Goal: Task Accomplishment & Management: Manage account settings

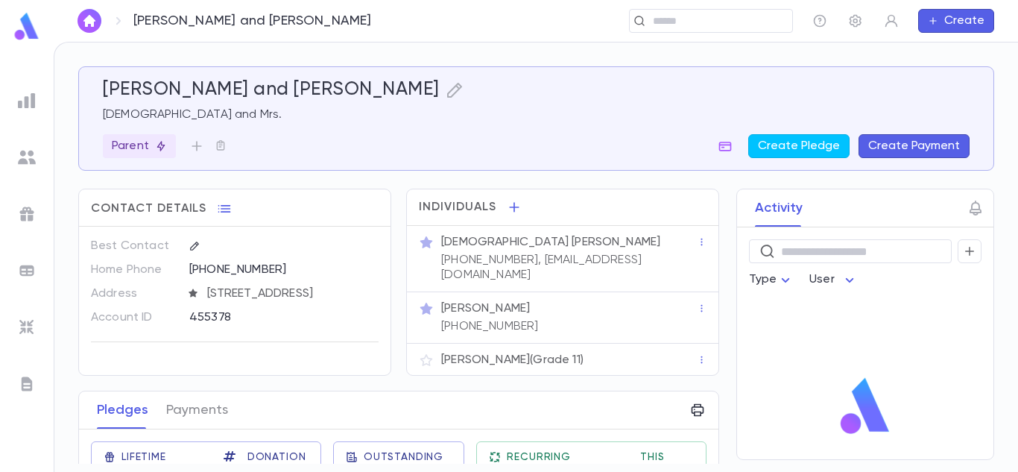
click at [884, 145] on button "Create Payment" at bounding box center [914, 146] width 111 height 24
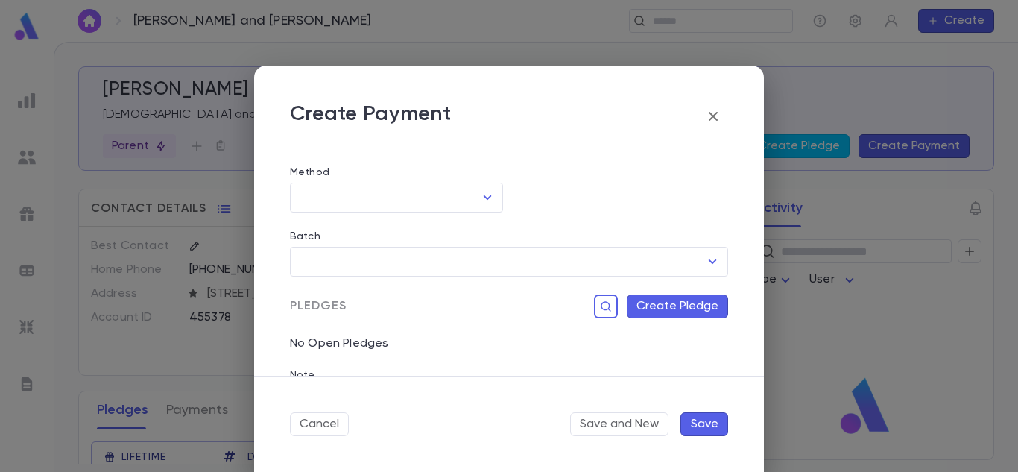
scroll to position [224, 0]
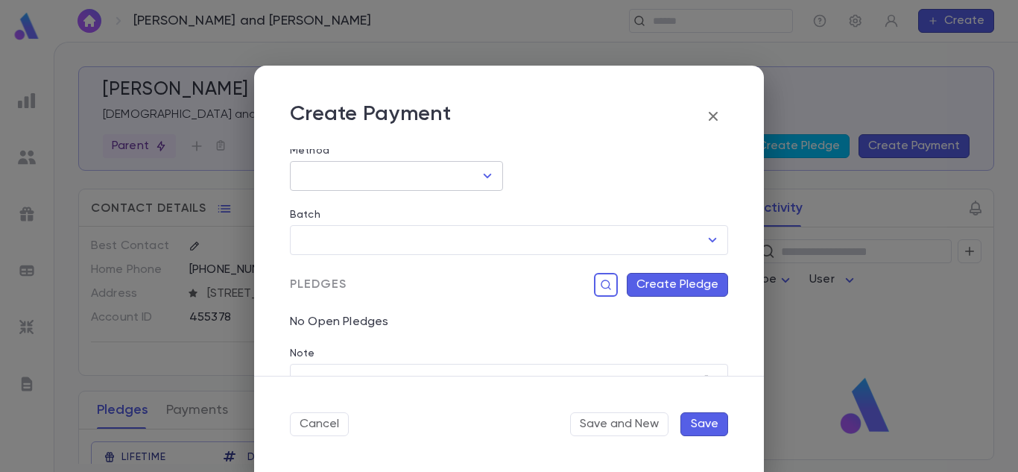
click at [484, 176] on icon "Open" at bounding box center [488, 176] width 8 height 4
click at [547, 192] on div "Batch ​" at bounding box center [503, 223] width 450 height 64
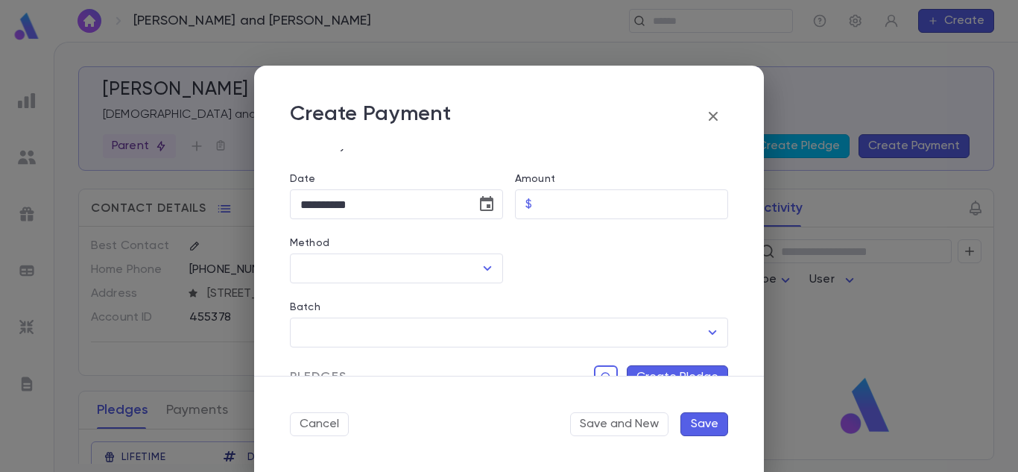
scroll to position [69, 0]
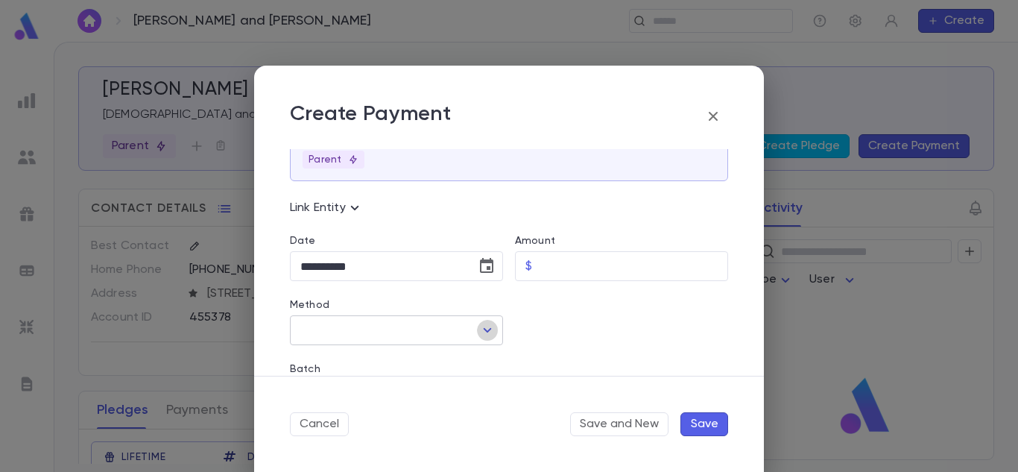
click at [484, 329] on icon "Open" at bounding box center [488, 330] width 8 height 4
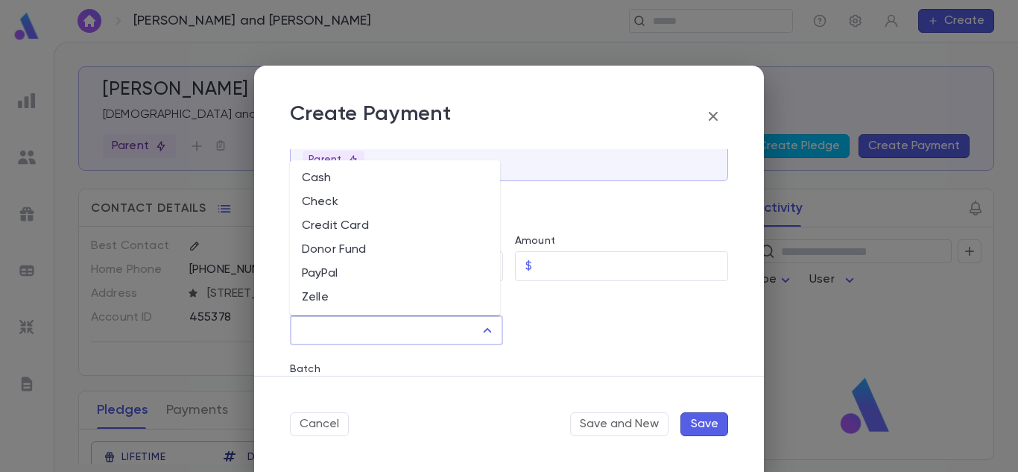
drag, startPoint x: 405, startPoint y: 260, endPoint x: 695, endPoint y: 309, distance: 293.3
click at [695, 309] on div at bounding box center [615, 313] width 225 height 64
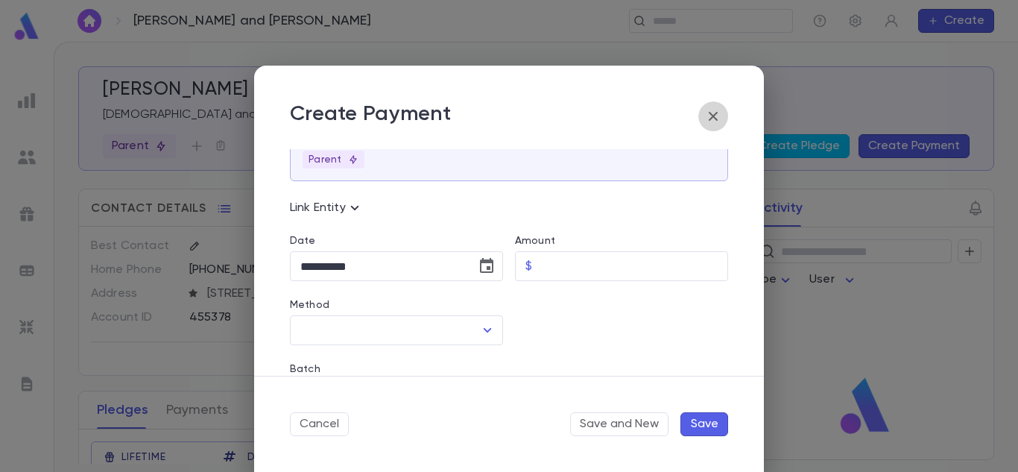
click at [710, 113] on icon "button" at bounding box center [713, 116] width 9 height 9
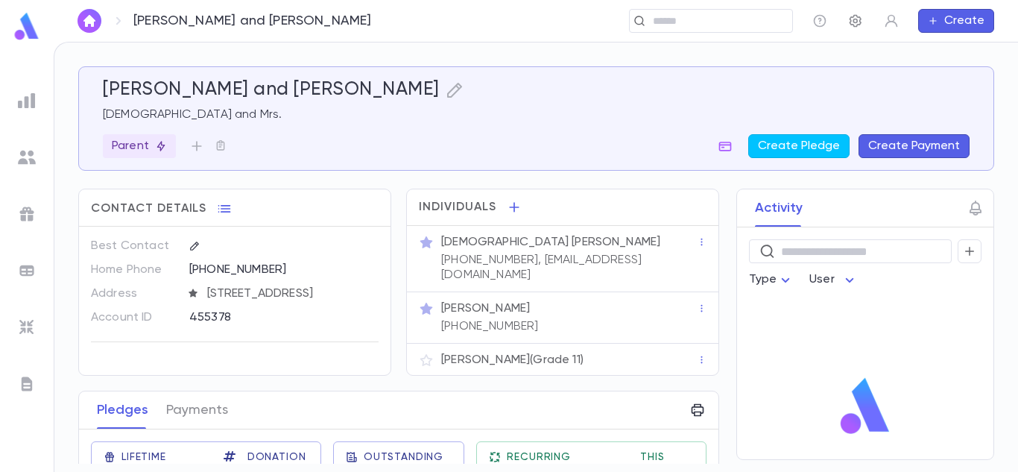
click at [865, 19] on button "button" at bounding box center [856, 21] width 24 height 24
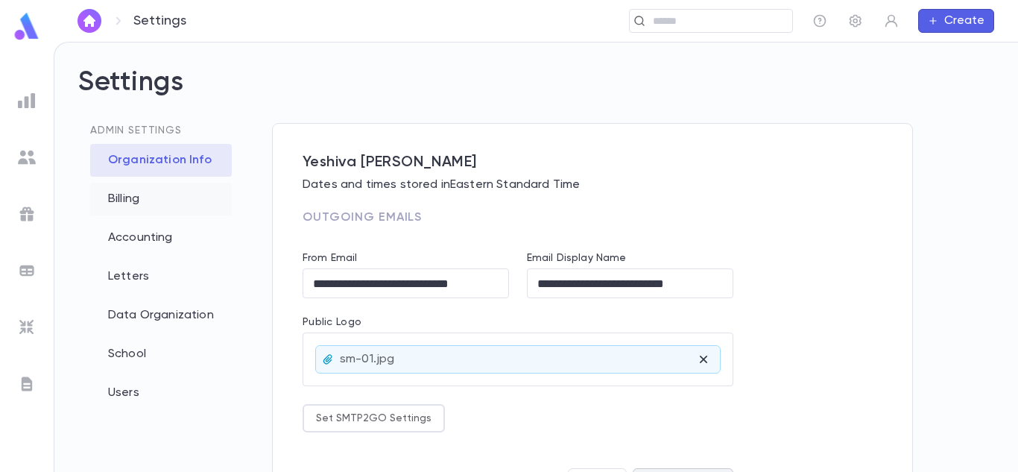
click at [142, 201] on div "Billing" at bounding box center [161, 199] width 142 height 33
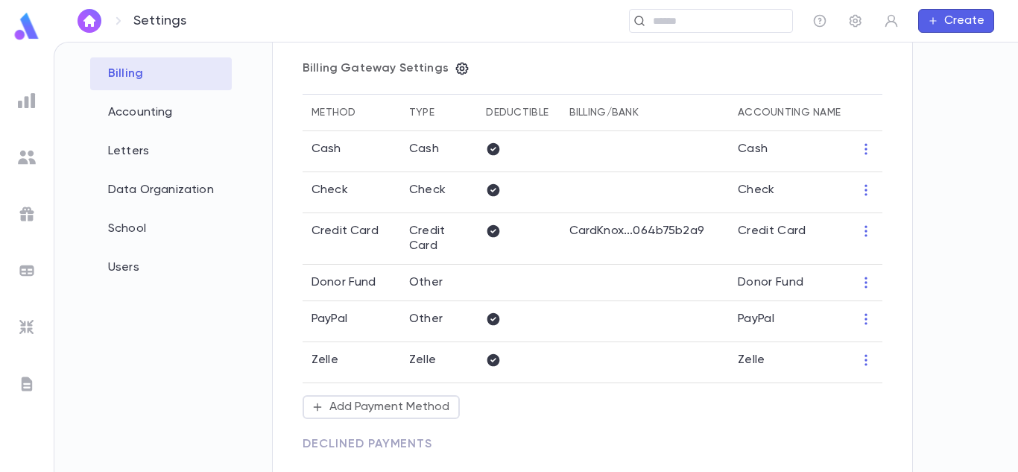
scroll to position [149, 0]
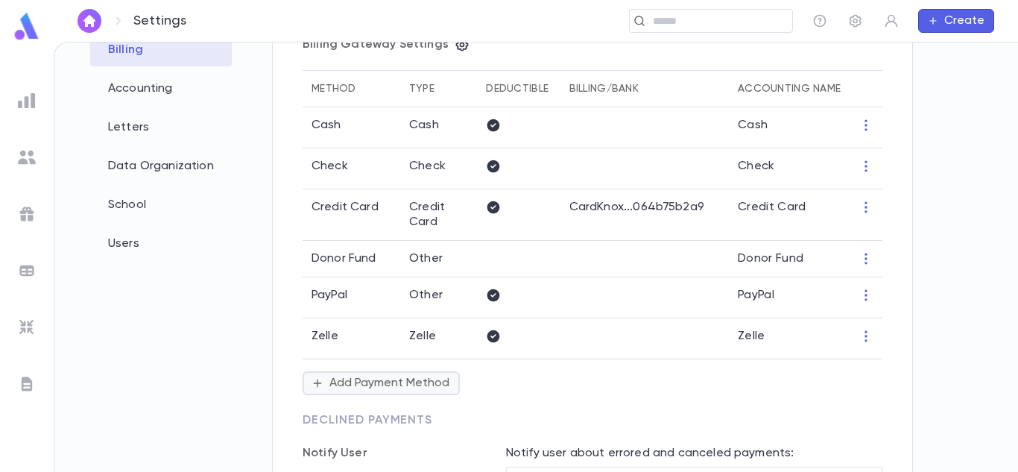
click at [390, 379] on button "Add Payment Method" at bounding box center [381, 383] width 157 height 24
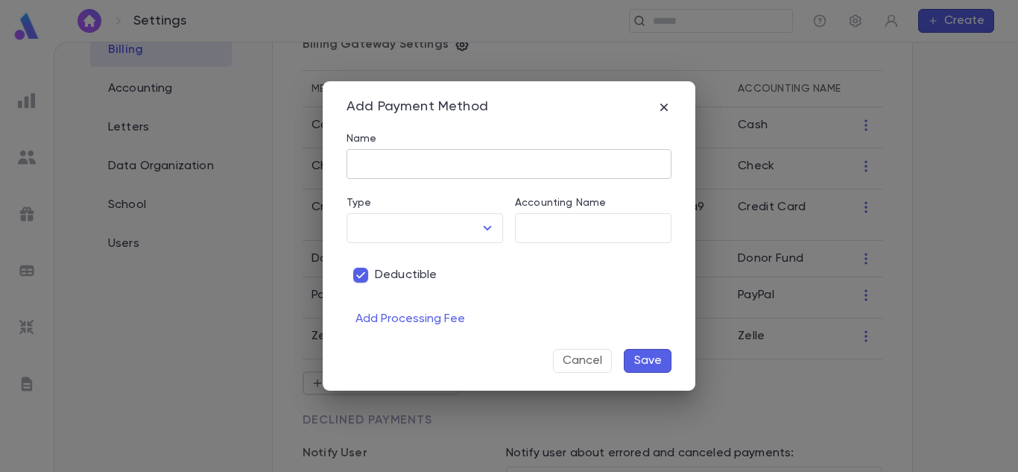
click at [431, 163] on input "Name" at bounding box center [509, 164] width 325 height 29
type input "*"
type input "**********"
click at [491, 229] on icon "Open" at bounding box center [488, 228] width 18 height 18
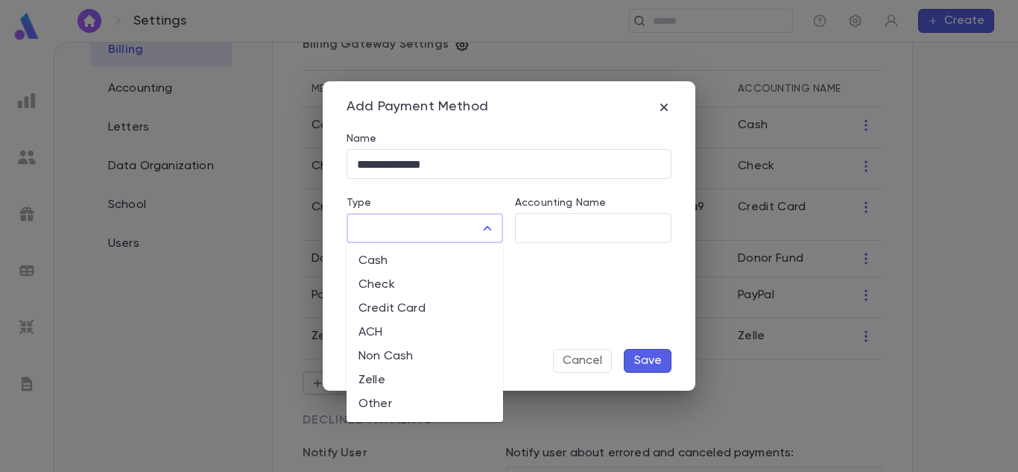
click at [367, 408] on li "Other" at bounding box center [425, 404] width 157 height 24
type input "*****"
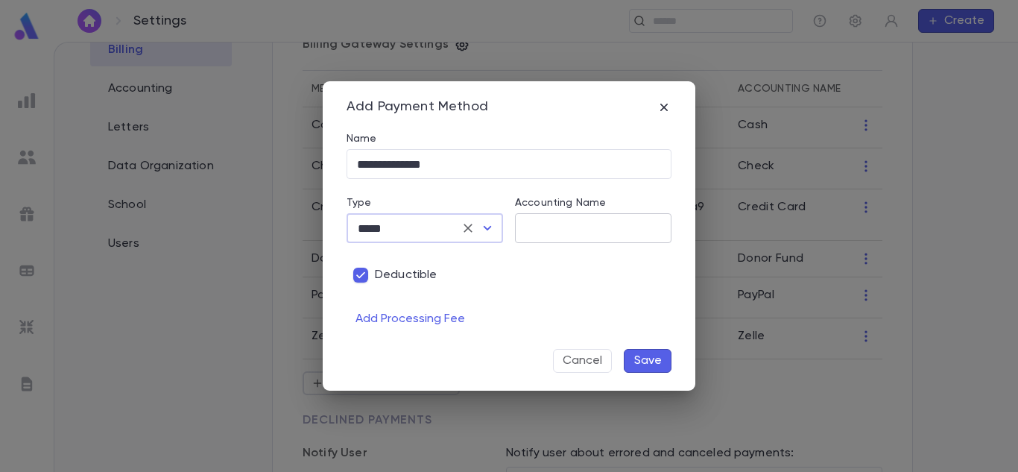
click at [540, 228] on input "Accounting Name" at bounding box center [593, 228] width 157 height 29
type input "**********"
click at [637, 352] on button "Save" at bounding box center [648, 361] width 48 height 24
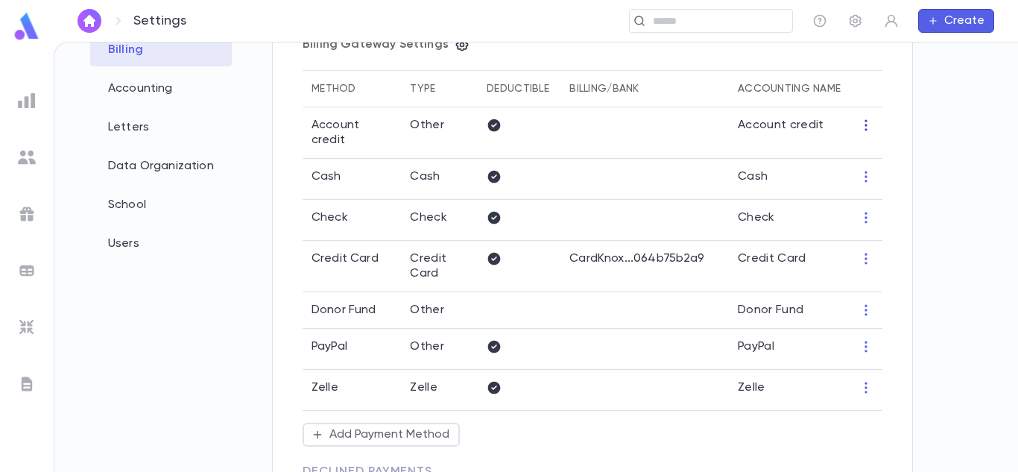
click at [860, 120] on icon "button" at bounding box center [866, 125] width 15 height 15
click at [645, 119] on div at bounding box center [509, 236] width 1018 height 472
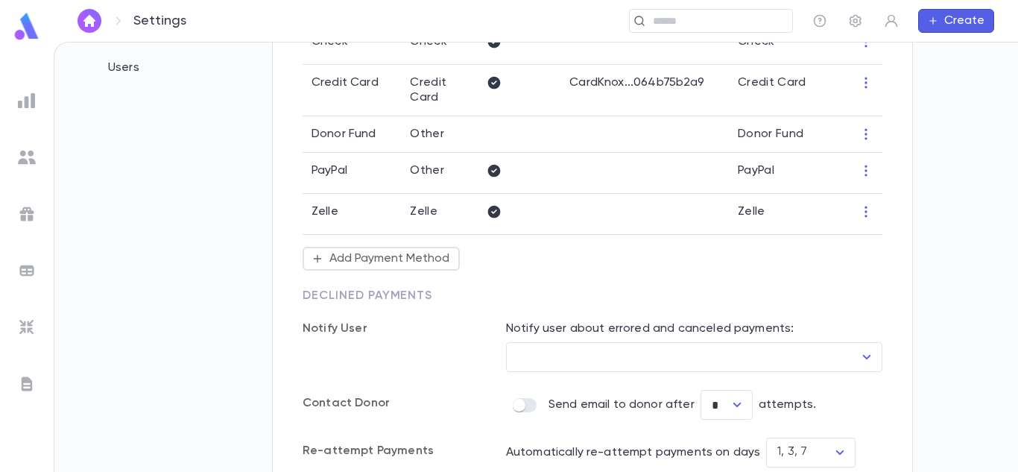
scroll to position [324, 0]
click at [867, 349] on icon "Open" at bounding box center [867, 358] width 18 height 18
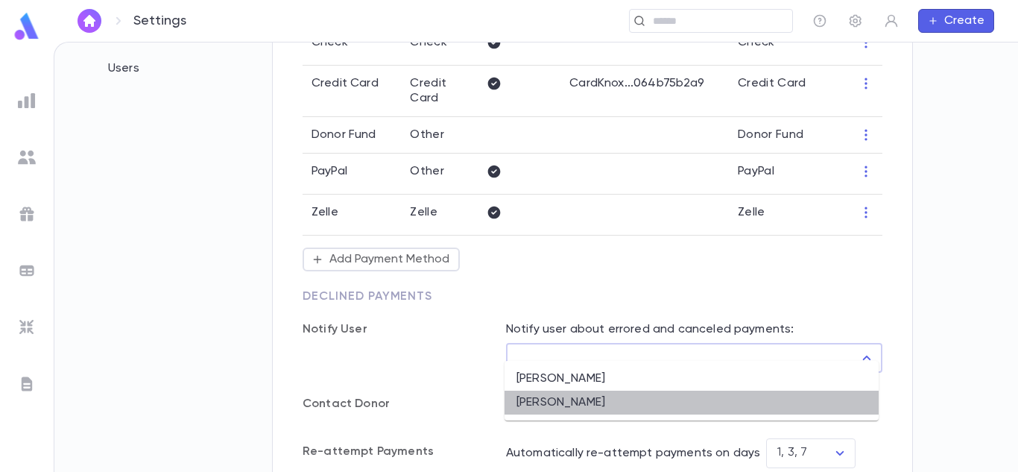
click at [554, 404] on li "[PERSON_NAME]" at bounding box center [692, 403] width 374 height 24
type input "**********"
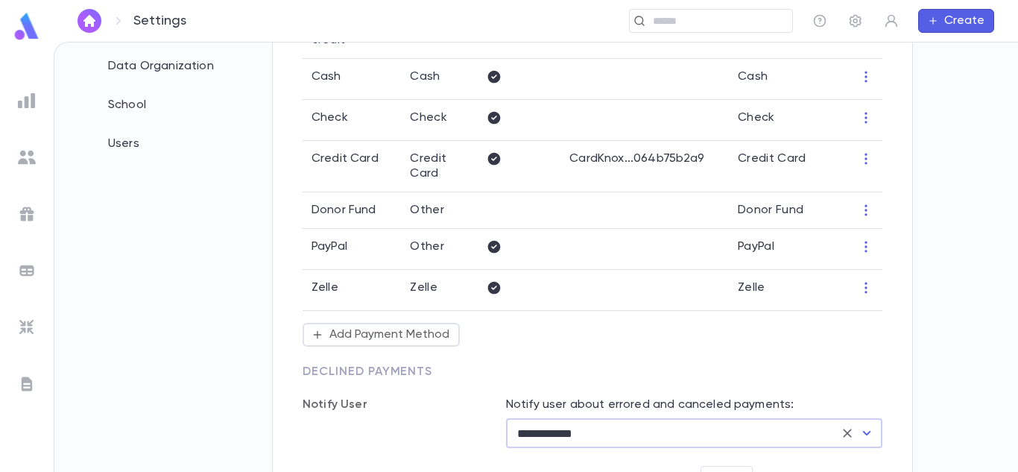
scroll to position [399, 0]
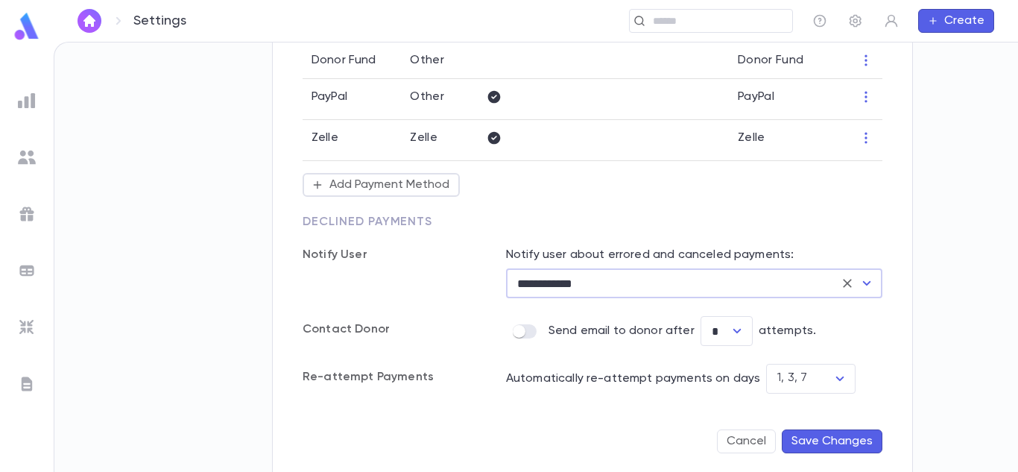
click at [824, 429] on button "Save Changes" at bounding box center [832, 441] width 101 height 24
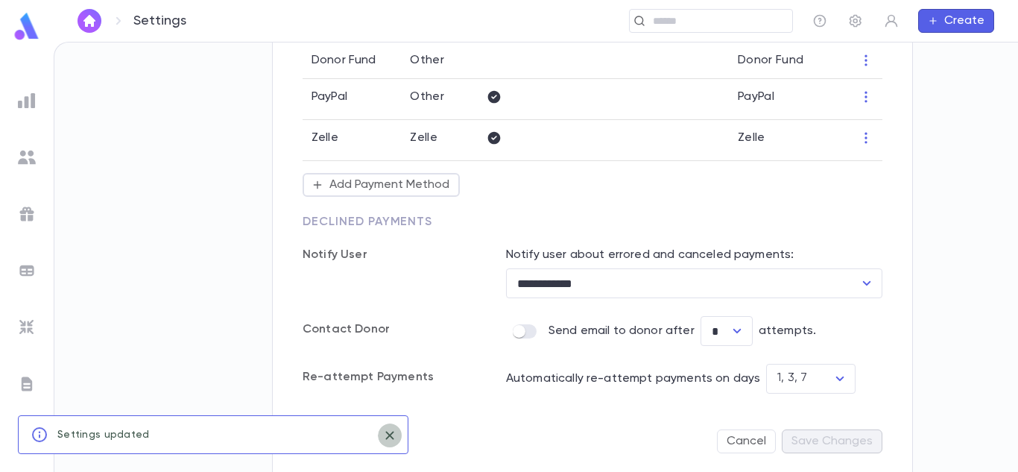
click at [390, 436] on icon "close" at bounding box center [389, 435] width 8 height 8
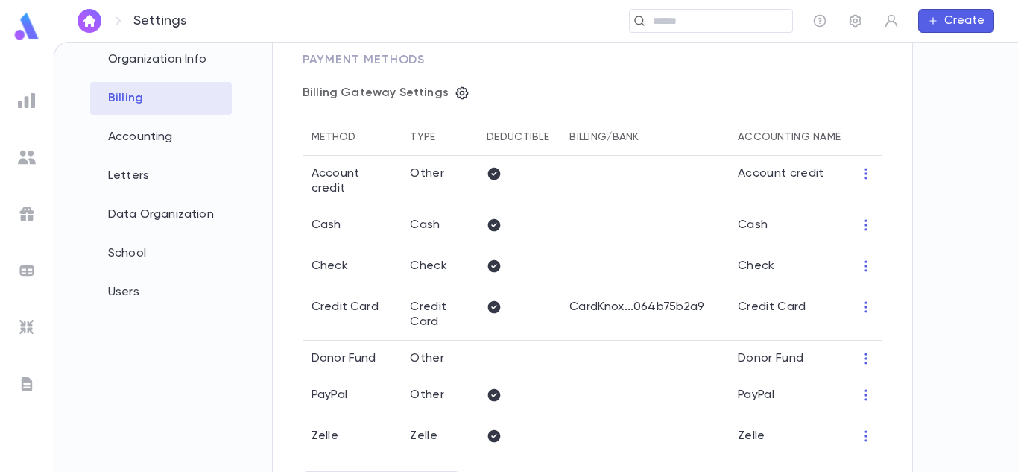
scroll to position [26, 0]
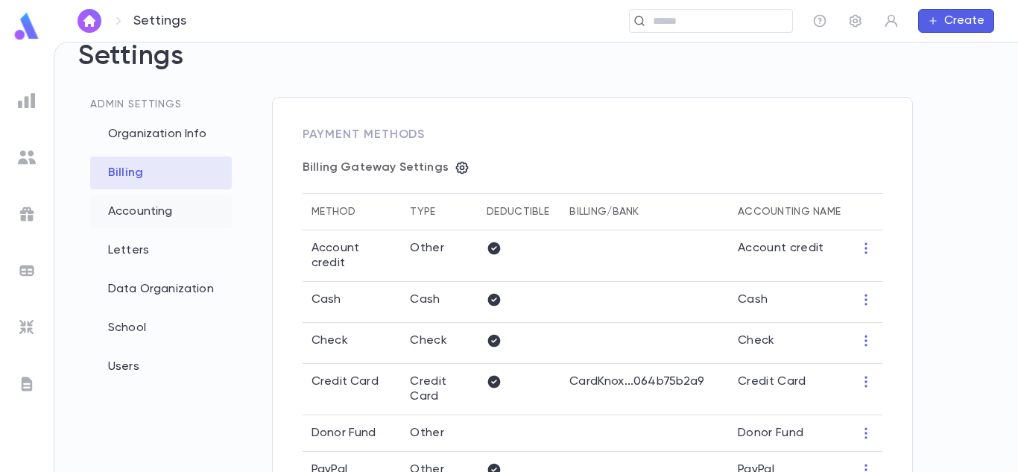
click at [152, 213] on div "Accounting" at bounding box center [161, 211] width 142 height 33
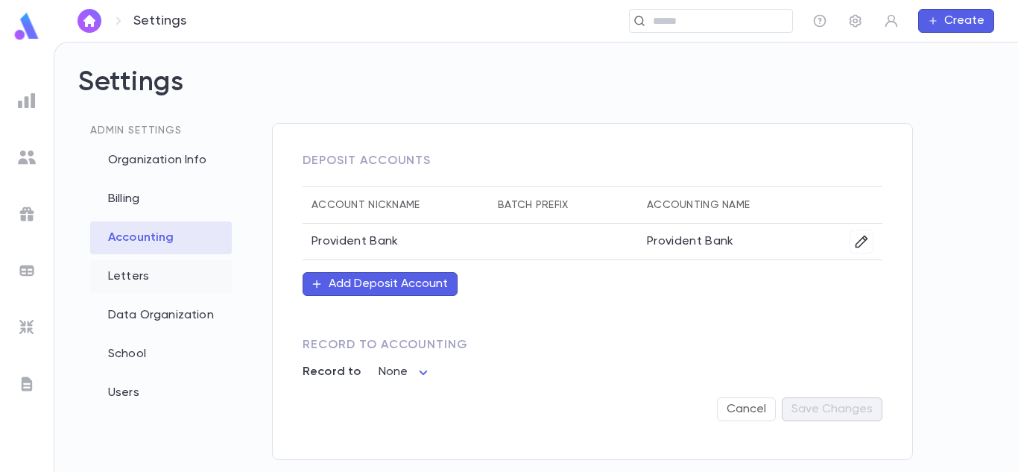
click at [131, 273] on div "Letters" at bounding box center [161, 276] width 142 height 33
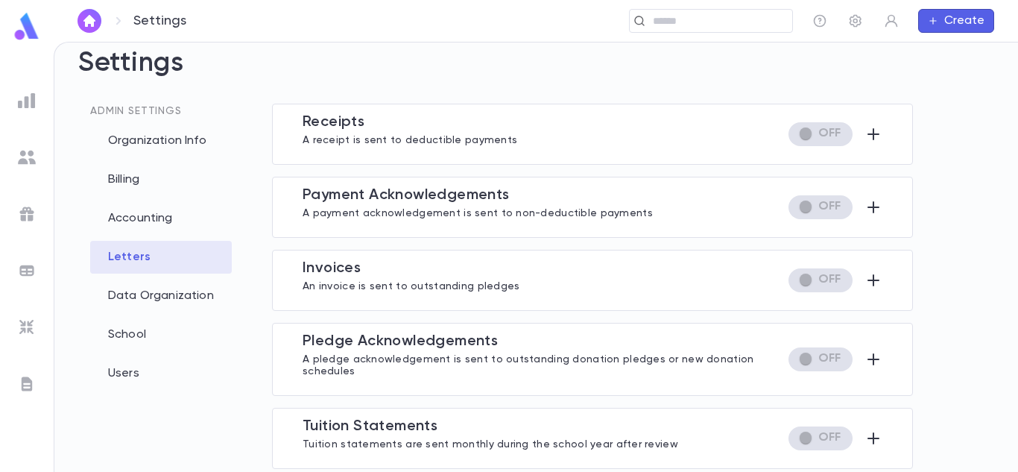
scroll to position [28, 0]
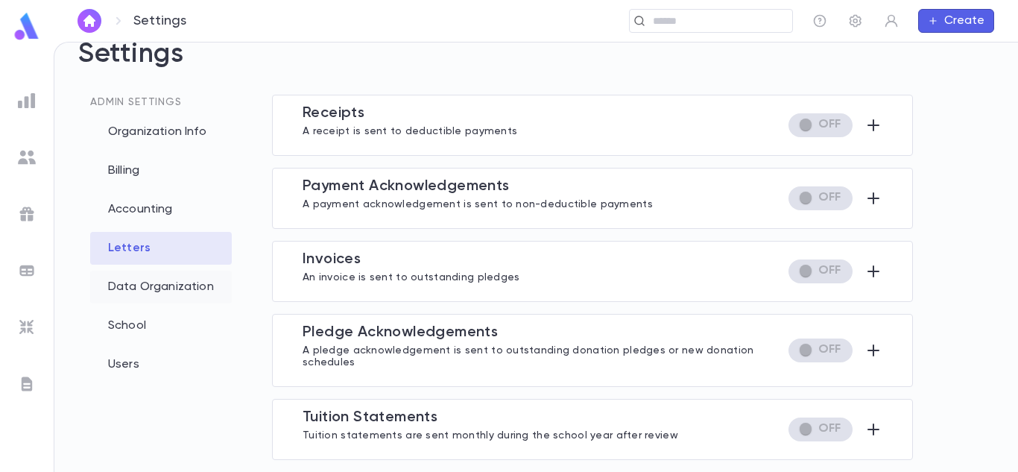
click at [204, 290] on div "Data Organization" at bounding box center [161, 287] width 142 height 33
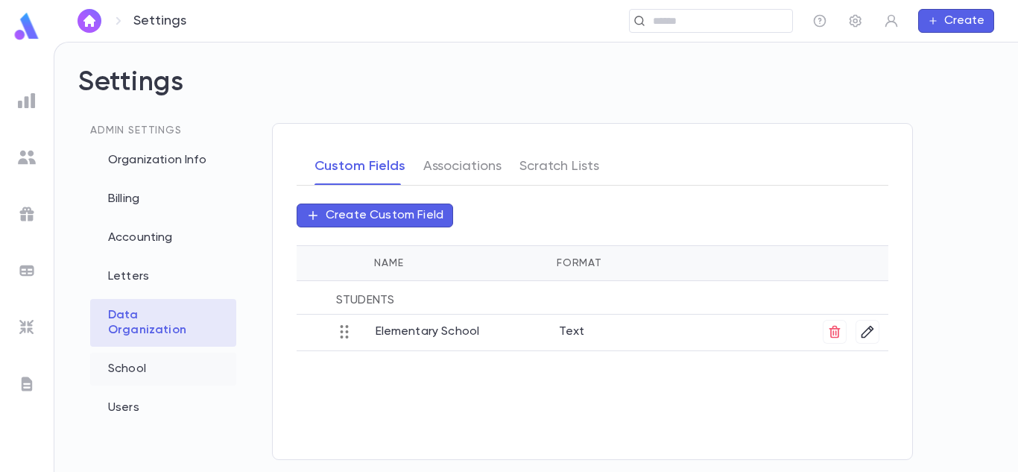
click at [127, 356] on div "School" at bounding box center [163, 369] width 146 height 33
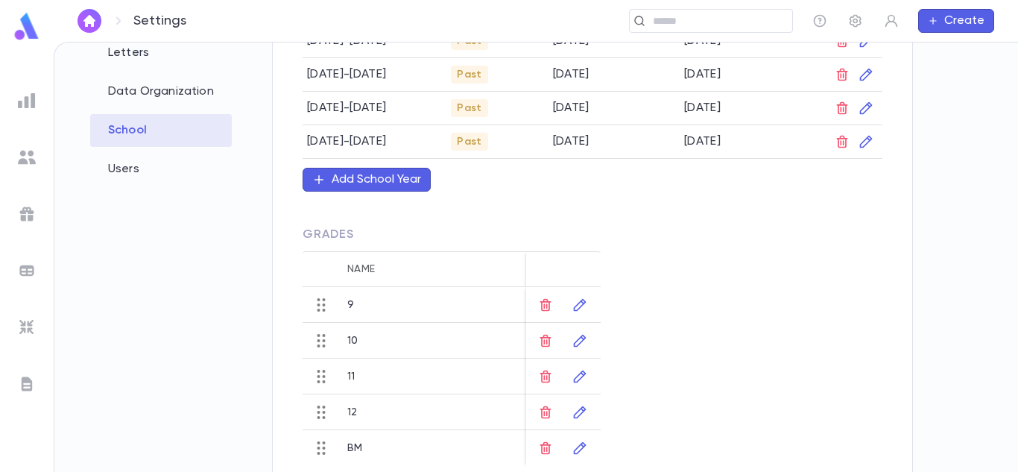
scroll to position [282, 0]
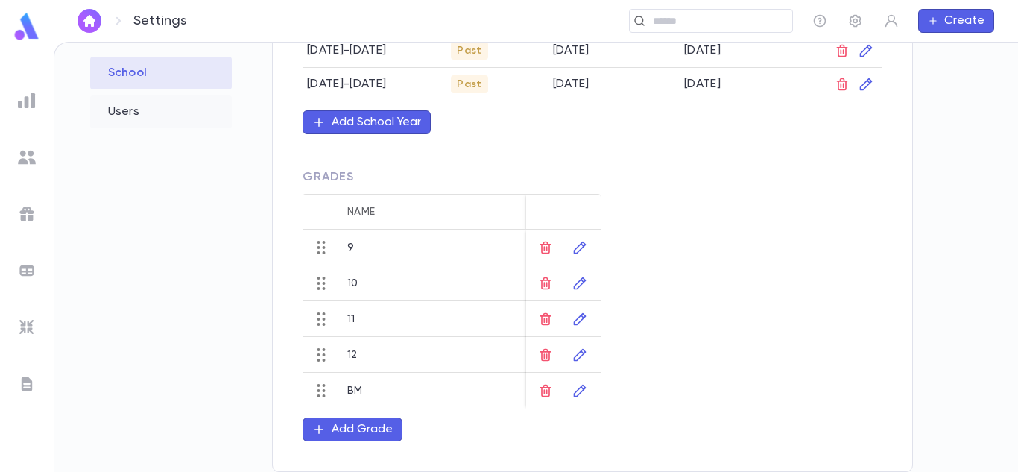
click at [168, 110] on div "Users" at bounding box center [161, 111] width 142 height 33
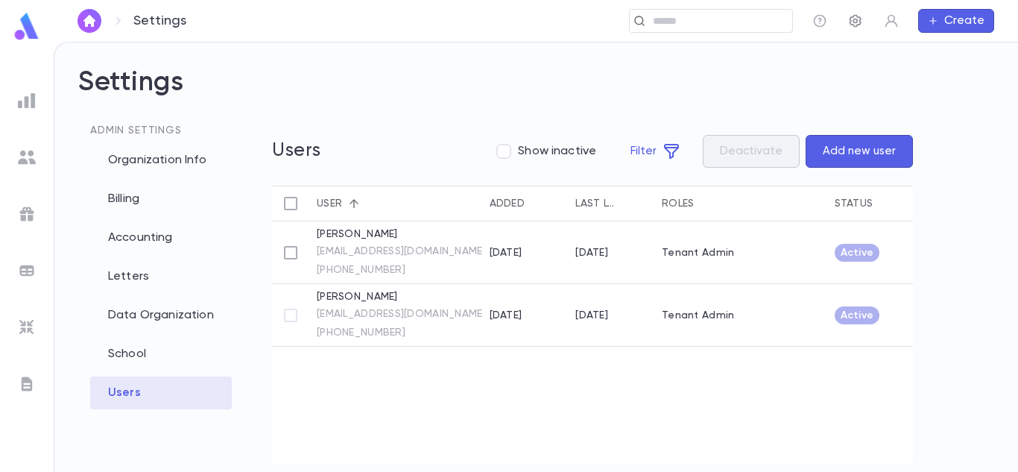
click at [850, 19] on icon "button" at bounding box center [856, 21] width 12 height 13
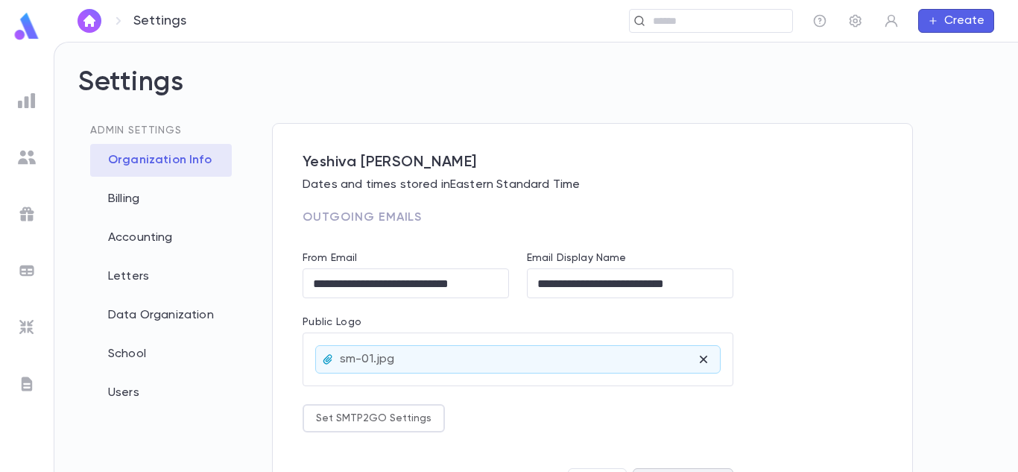
click at [23, 157] on img at bounding box center [27, 157] width 18 height 18
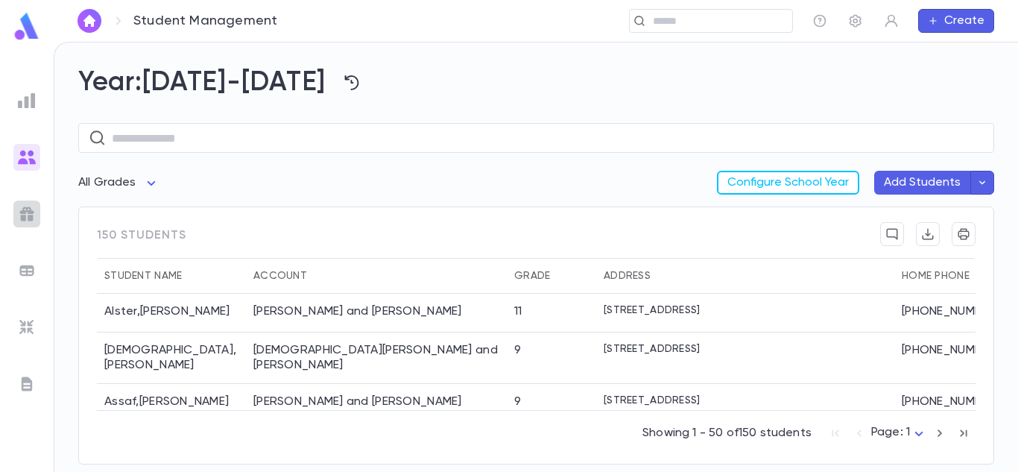
click at [29, 215] on img at bounding box center [27, 214] width 18 height 18
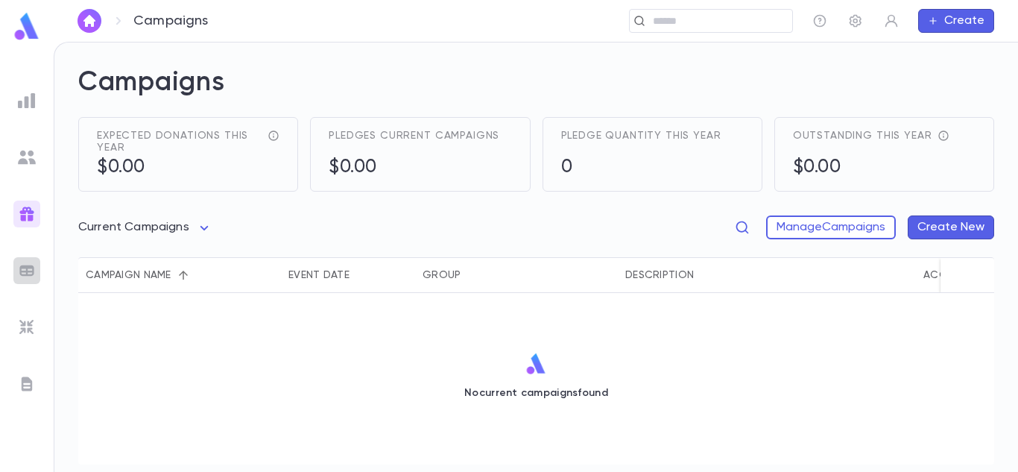
click at [25, 262] on img at bounding box center [27, 271] width 18 height 18
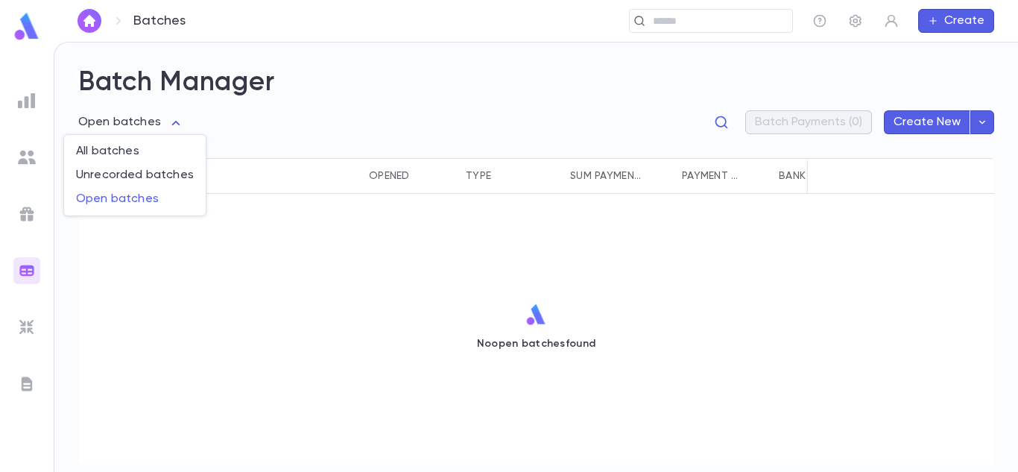
click at [171, 121] on body "Batches ​ Create Batch Manager Open batches **** Batch Payments (0) Create New …" at bounding box center [509, 257] width 1018 height 430
click at [171, 121] on div at bounding box center [509, 236] width 1018 height 472
click at [27, 321] on img at bounding box center [27, 327] width 18 height 18
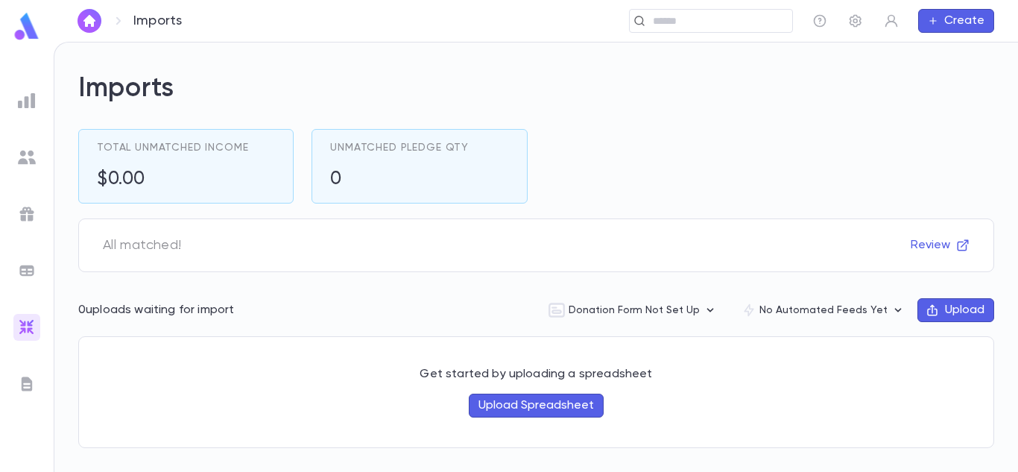
click at [22, 26] on img at bounding box center [27, 26] width 30 height 29
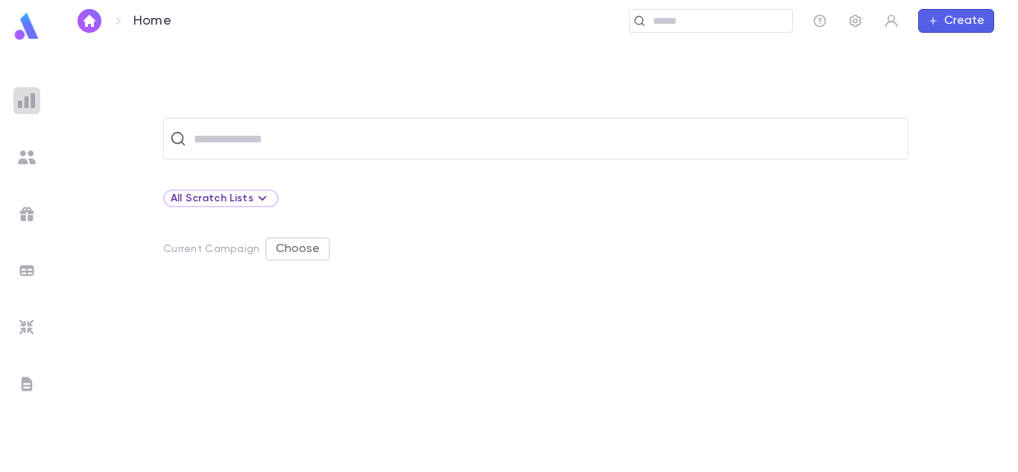
click at [21, 102] on img at bounding box center [27, 101] width 18 height 18
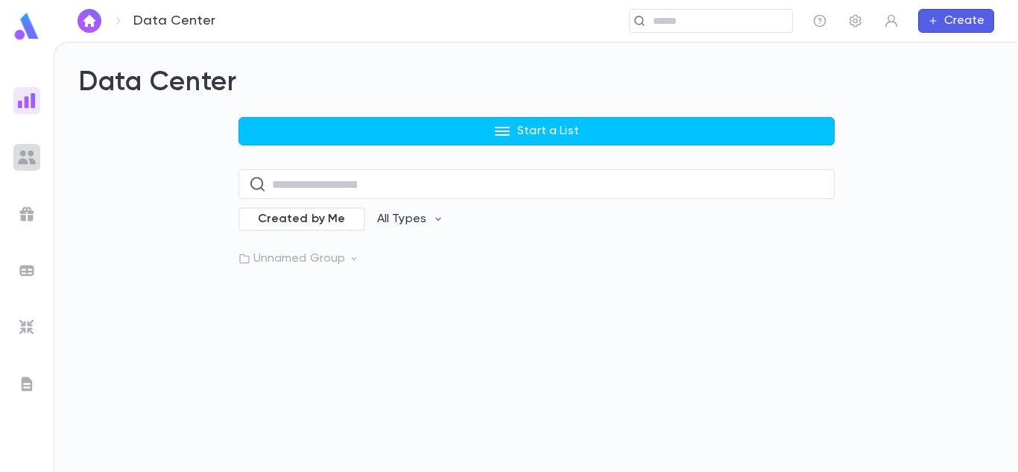
click at [23, 157] on img at bounding box center [27, 157] width 18 height 18
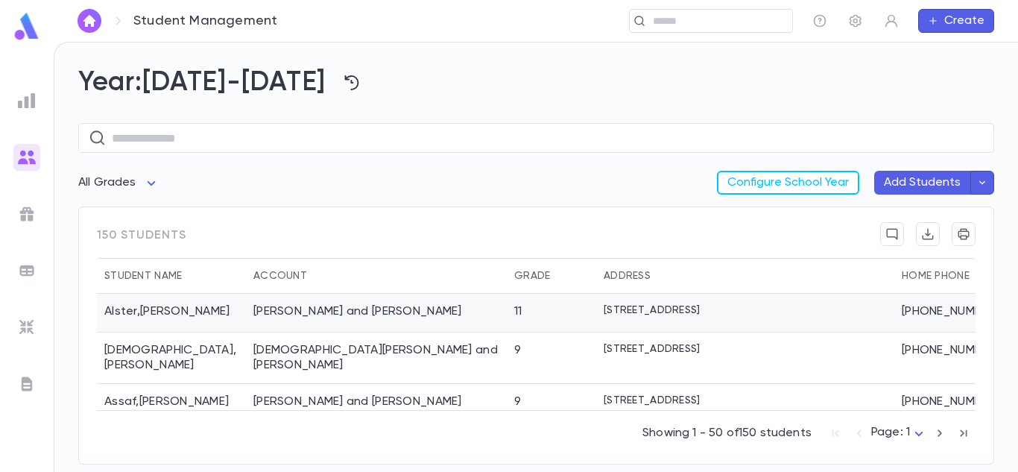
click at [136, 306] on div "[PERSON_NAME]" at bounding box center [171, 313] width 149 height 39
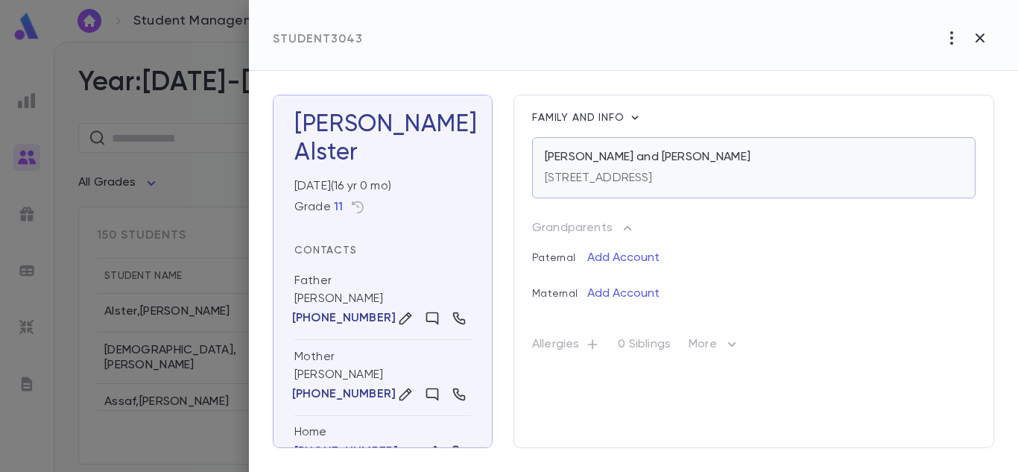
click at [653, 167] on div "[STREET_ADDRESS]" at bounding box center [599, 175] width 108 height 21
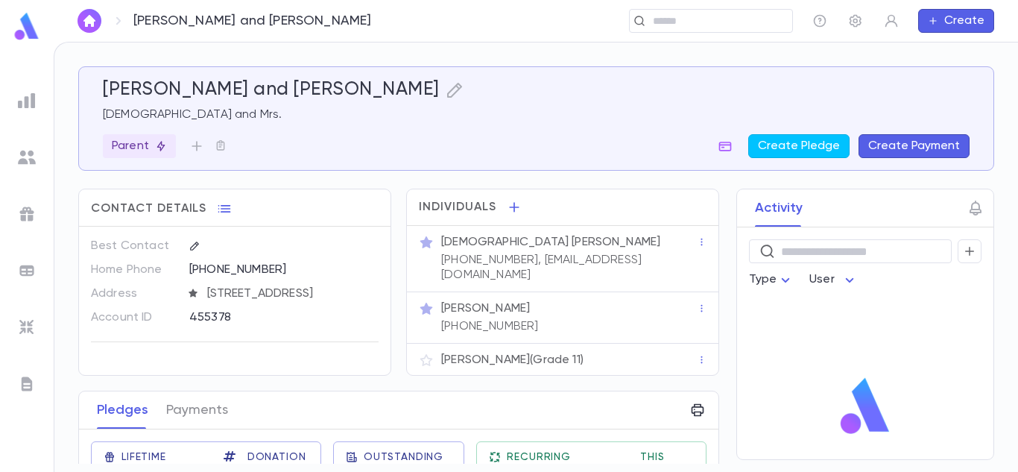
click at [877, 139] on button "Create Payment" at bounding box center [914, 146] width 111 height 24
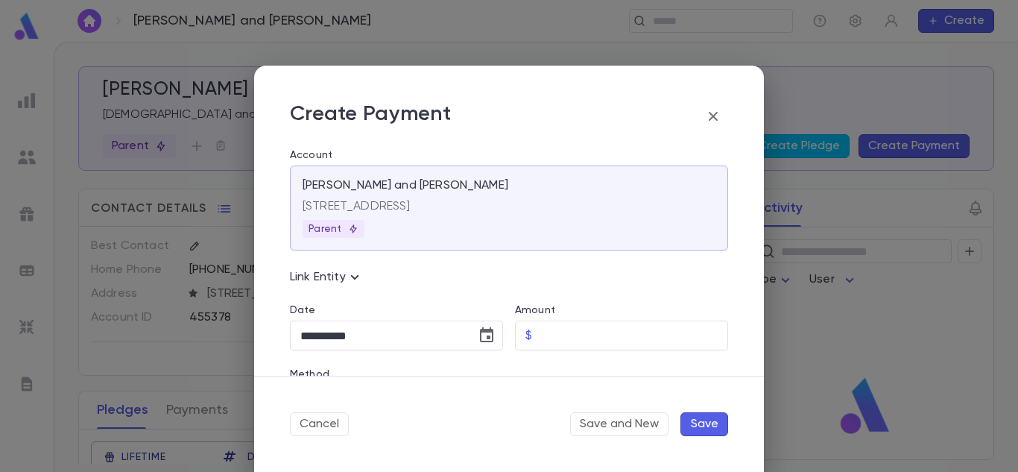
scroll to position [75, 0]
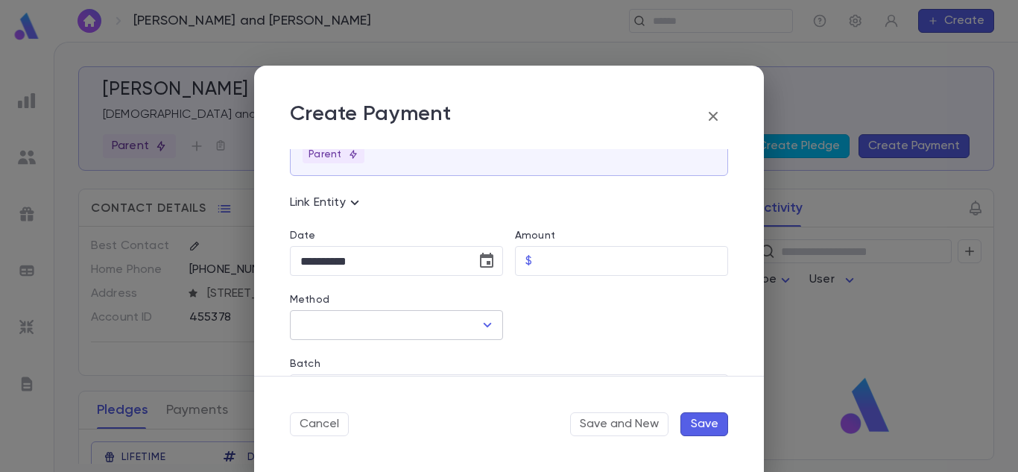
click at [484, 328] on icon "Open" at bounding box center [488, 325] width 18 height 18
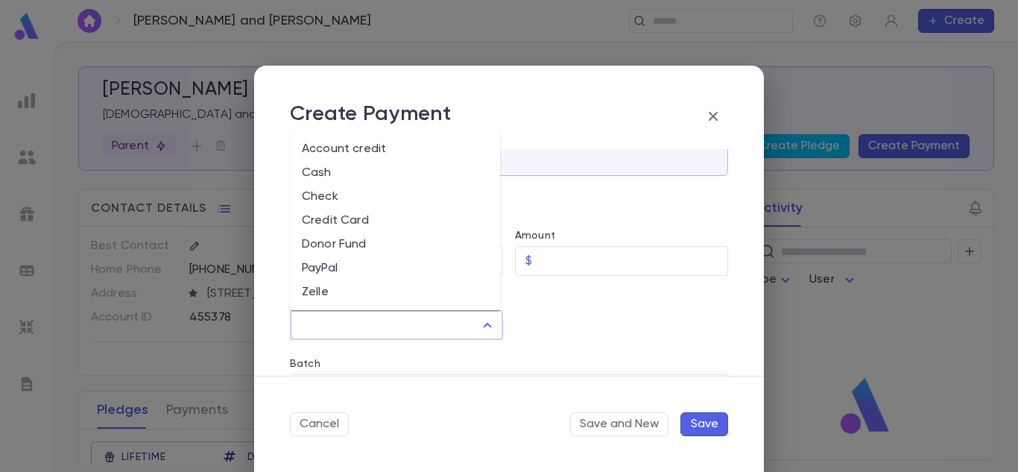
click at [431, 145] on li "Account credit" at bounding box center [395, 149] width 210 height 24
type input "**********"
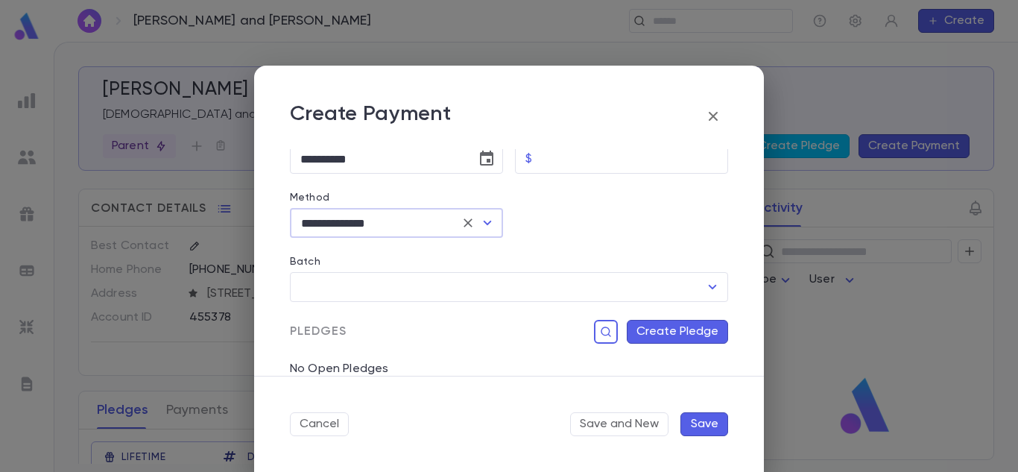
scroll to position [224, 0]
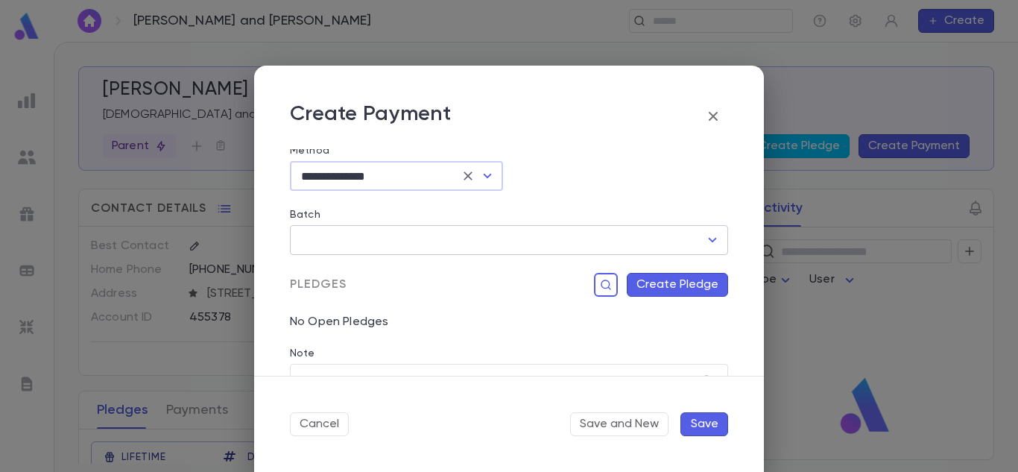
click at [708, 242] on icon "Open" at bounding box center [713, 240] width 18 height 18
click at [691, 203] on div "Batch ​" at bounding box center [503, 223] width 450 height 64
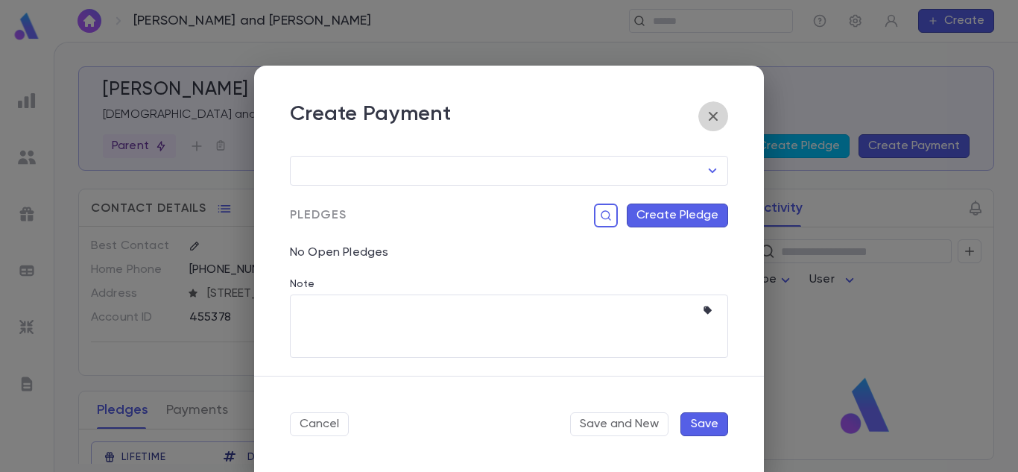
click at [707, 113] on icon "button" at bounding box center [713, 116] width 18 height 18
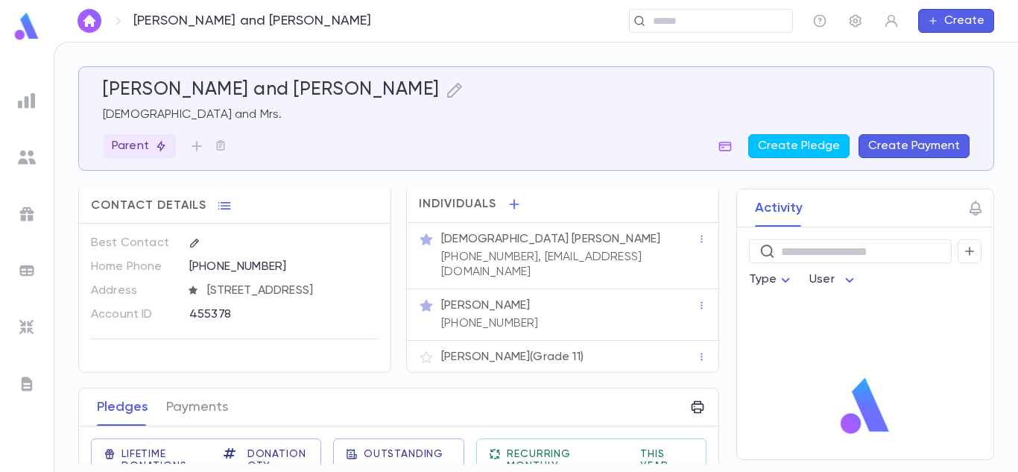
scroll to position [0, 0]
